Goal: Task Accomplishment & Management: Complete application form

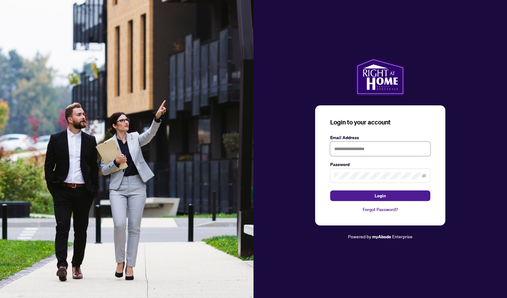
click at [362, 152] on input "text" at bounding box center [380, 149] width 100 height 14
type input "**********"
click at [364, 194] on button "Login" at bounding box center [380, 195] width 100 height 11
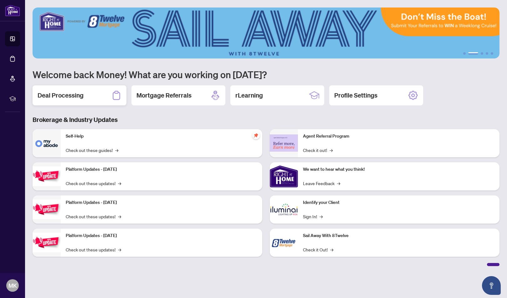
click at [105, 95] on div "Deal Processing" at bounding box center [80, 95] width 94 height 20
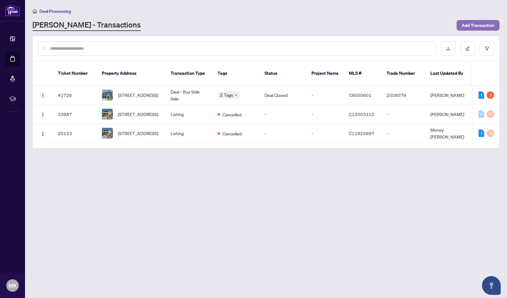
click at [477, 28] on span "Add Transaction" at bounding box center [477, 25] width 33 height 10
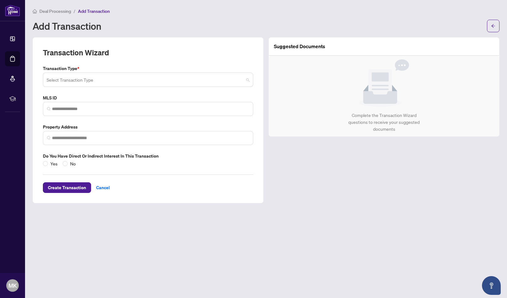
click at [75, 80] on input "search" at bounding box center [145, 81] width 197 height 14
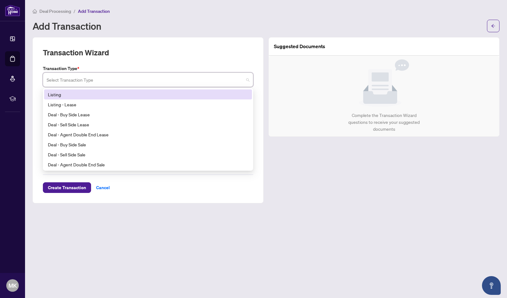
click at [61, 95] on div "Listing" at bounding box center [148, 94] width 200 height 7
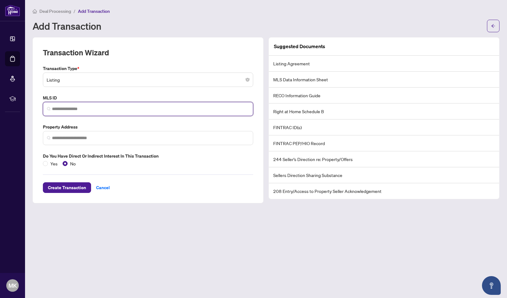
click at [80, 110] on input "search" at bounding box center [150, 109] width 197 height 7
click at [66, 111] on input "search" at bounding box center [150, 109] width 197 height 7
paste input "*********"
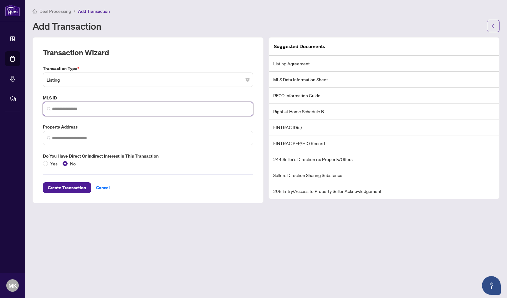
type input "*********"
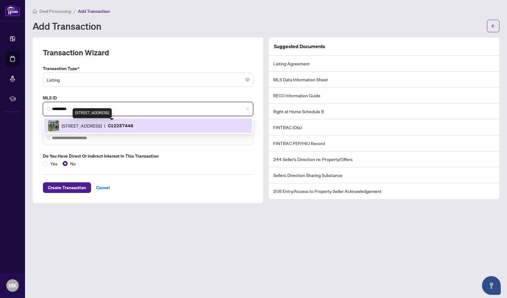
click at [96, 126] on span "[STREET_ADDRESS]" at bounding box center [82, 125] width 40 height 7
type input "**********"
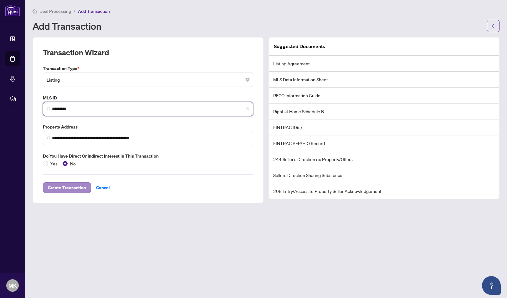
type input "*********"
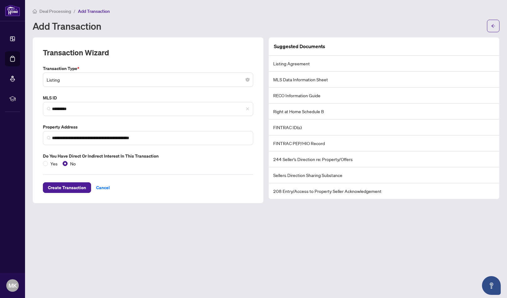
drag, startPoint x: 69, startPoint y: 186, endPoint x: 231, endPoint y: 239, distance: 171.0
click at [231, 239] on main "**********" at bounding box center [266, 149] width 482 height 298
click at [65, 187] on span "Create Transaction" at bounding box center [67, 188] width 38 height 10
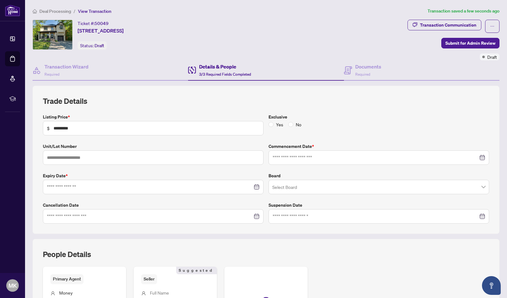
type input "**********"
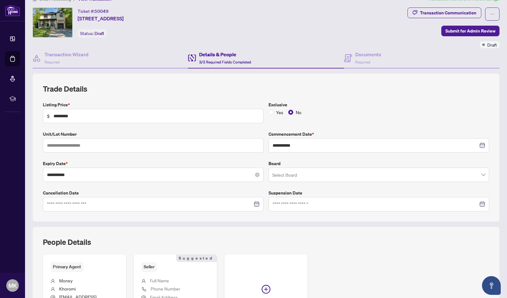
scroll to position [12, 0]
click at [313, 176] on input "search" at bounding box center [375, 176] width 207 height 14
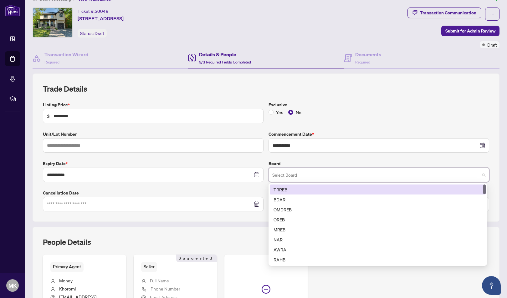
click at [290, 188] on div "TRREB" at bounding box center [377, 189] width 208 height 7
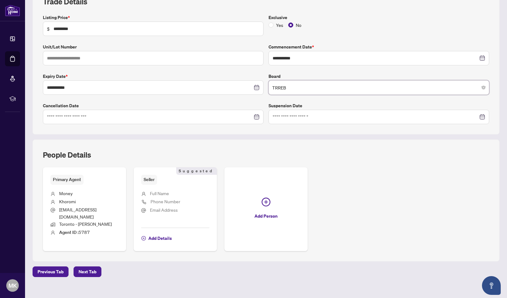
scroll to position [101, 0]
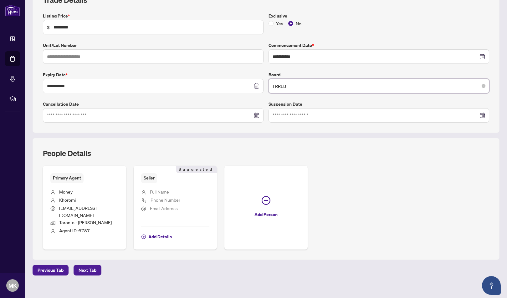
click at [163, 192] on span "Full Name" at bounding box center [159, 192] width 19 height 6
click at [152, 232] on span "Add Details" at bounding box center [159, 237] width 23 height 10
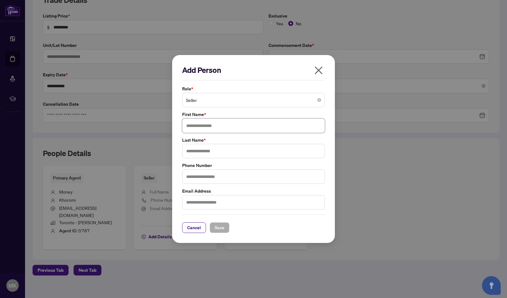
click at [204, 124] on input "text" at bounding box center [253, 126] width 143 height 14
type input "*******"
type input "**********"
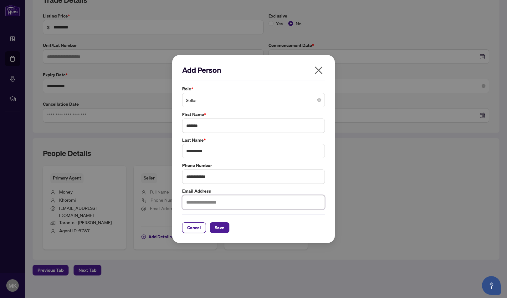
click at [199, 207] on input "text" at bounding box center [253, 202] width 143 height 14
type input "**********"
click at [215, 229] on span "Save" at bounding box center [220, 228] width 10 height 10
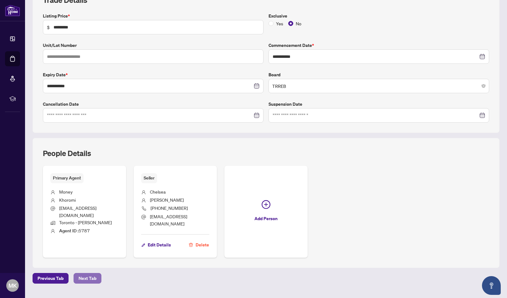
click at [85, 279] on span "Next Tab" at bounding box center [88, 278] width 18 height 10
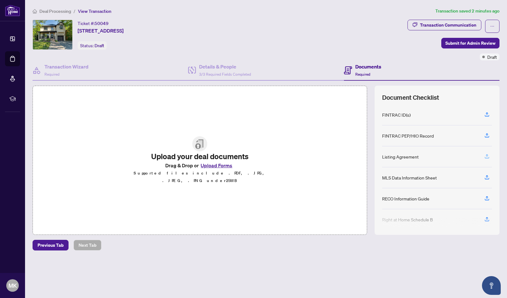
click at [486, 156] on icon "button" at bounding box center [487, 157] width 6 height 6
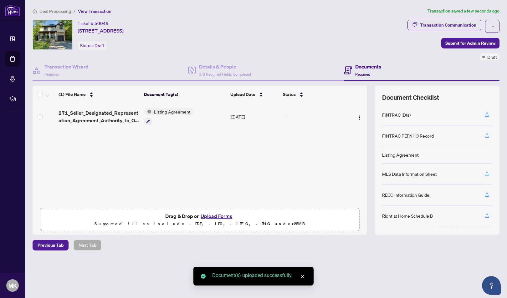
click at [486, 173] on icon "button" at bounding box center [487, 174] width 6 height 6
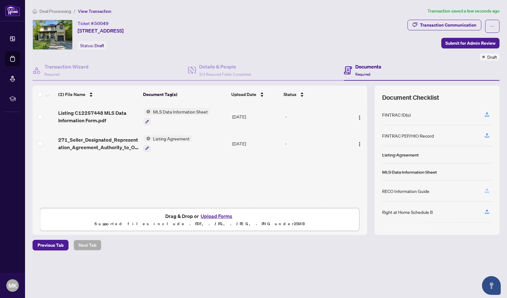
click at [483, 191] on button "button" at bounding box center [487, 191] width 10 height 11
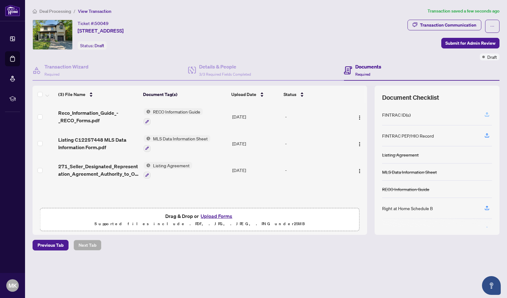
click at [487, 113] on icon "button" at bounding box center [486, 113] width 3 height 3
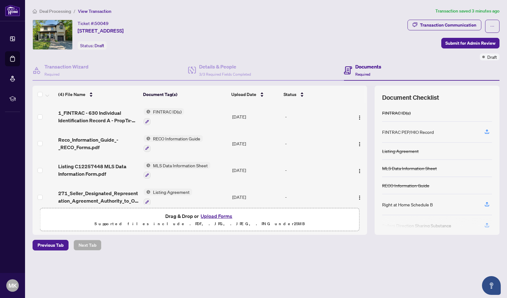
scroll to position [7, 0]
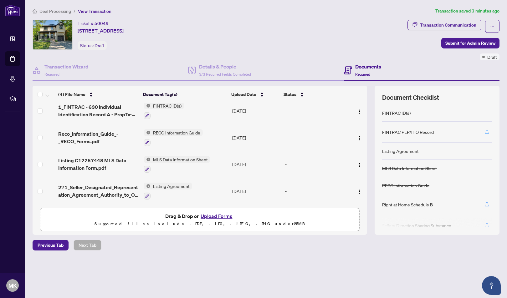
click at [487, 130] on icon "button" at bounding box center [486, 130] width 3 height 3
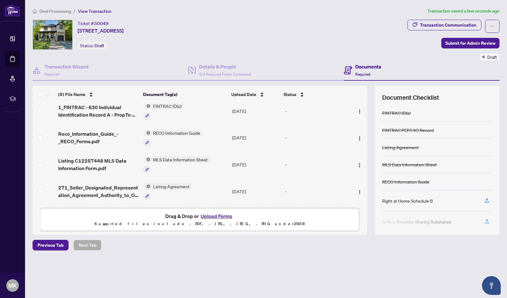
scroll to position [52, 0]
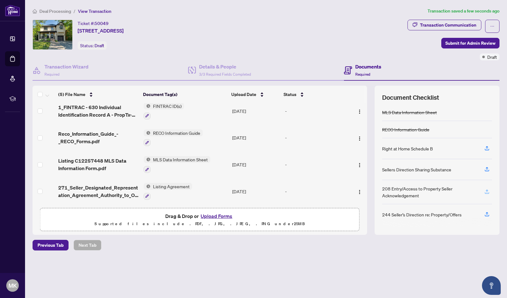
click at [485, 189] on icon "button" at bounding box center [487, 192] width 6 height 6
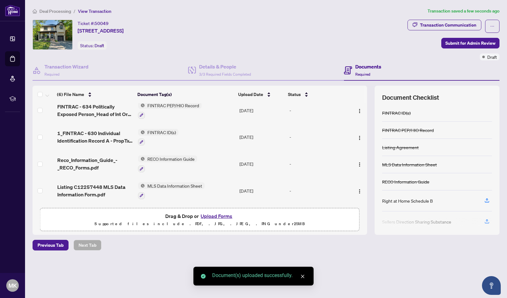
scroll to position [45, 0]
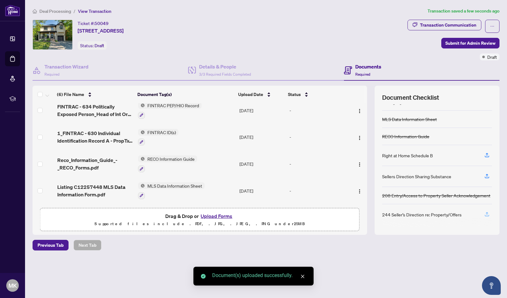
click at [486, 213] on icon "button" at bounding box center [487, 214] width 6 height 6
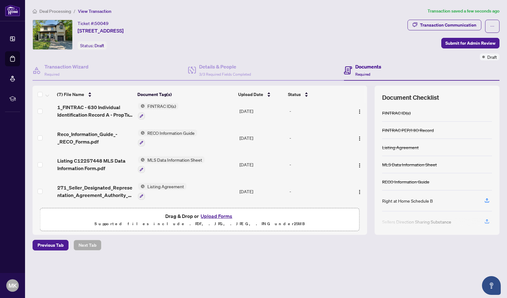
scroll to position [42, 0]
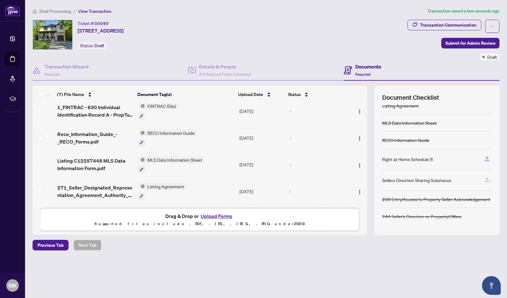
click at [486, 180] on icon "button" at bounding box center [487, 180] width 6 height 6
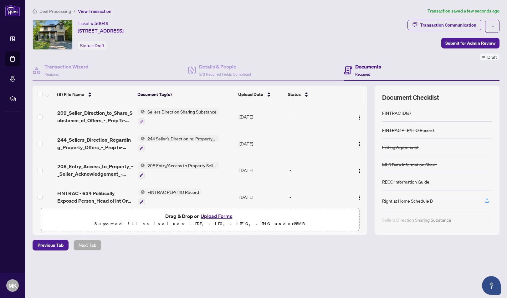
scroll to position [113, 0]
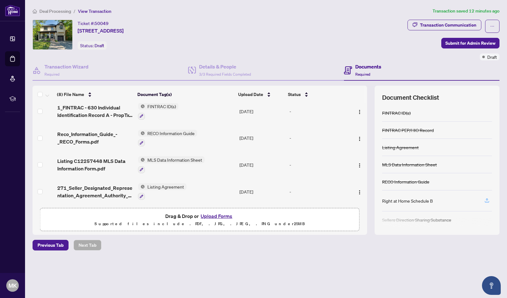
click at [489, 201] on icon "button" at bounding box center [487, 202] width 4 height 2
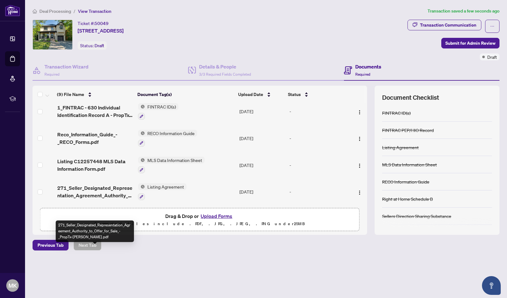
scroll to position [0, 0]
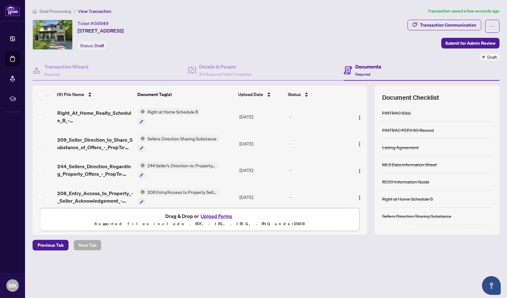
click at [43, 95] on div at bounding box center [45, 95] width 14 height 8
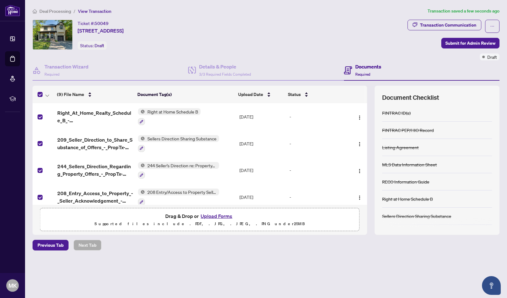
scroll to position [139, 0]
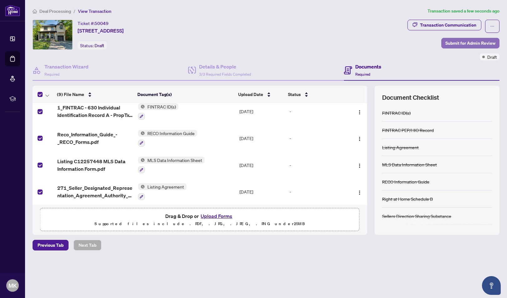
click at [472, 43] on span "Submit for Admin Review" at bounding box center [470, 43] width 50 height 10
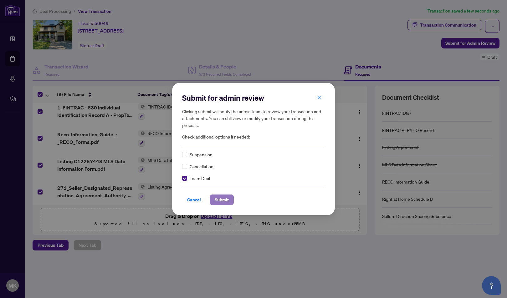
click at [221, 199] on span "Submit" at bounding box center [222, 200] width 14 height 10
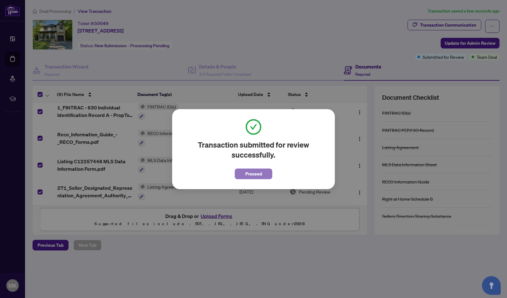
click at [256, 174] on span "Proceed" at bounding box center [253, 174] width 17 height 10
